Goal: Information Seeking & Learning: Learn about a topic

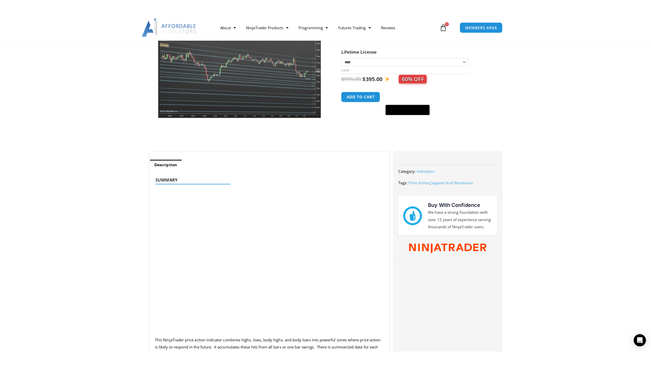
scroll to position [102, 0]
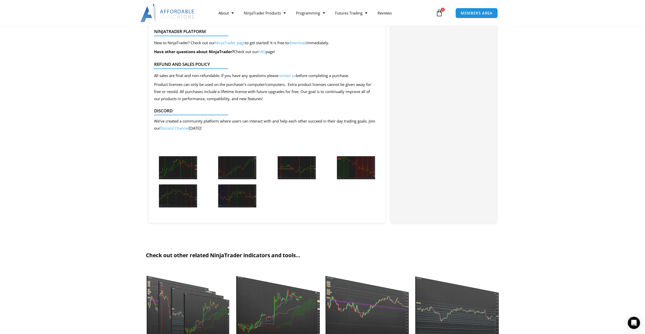
scroll to position [610, 0]
